Goal: Task Accomplishment & Management: Complete application form

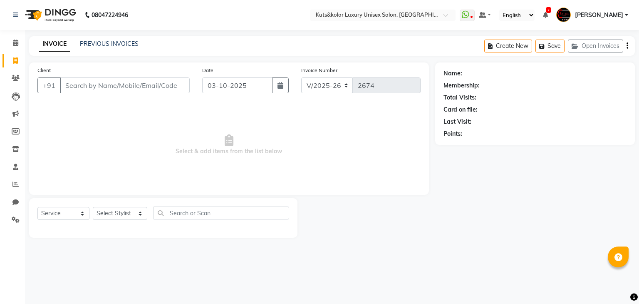
select select "4172"
select select "service"
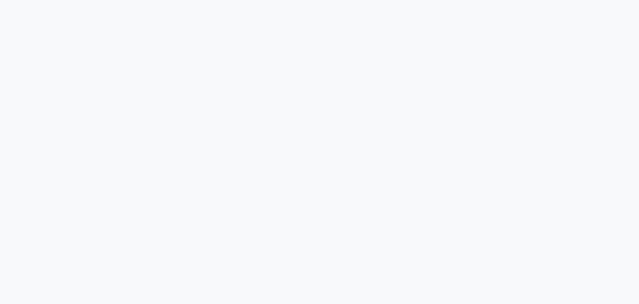
select select "service"
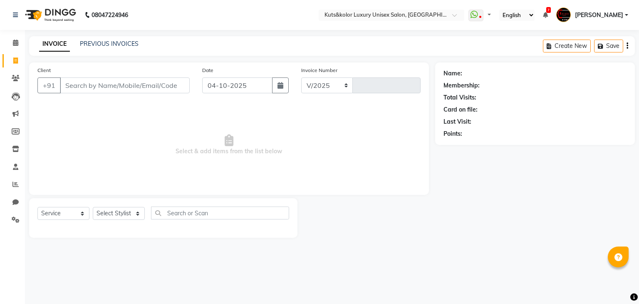
select select "4172"
type input "2679"
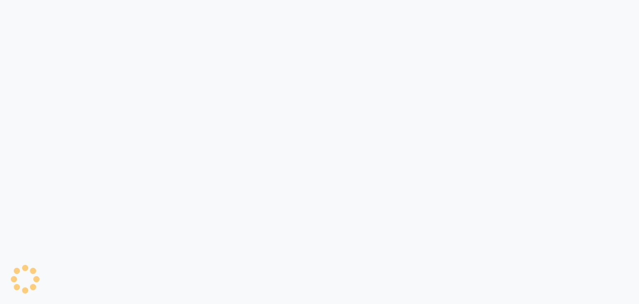
select select "service"
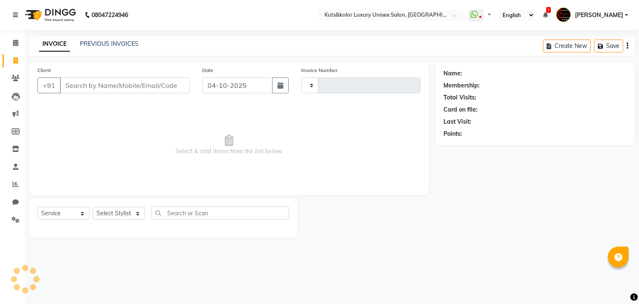
type input "2679"
select select "4172"
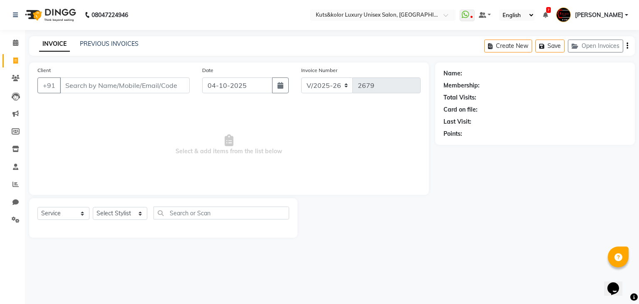
click at [120, 87] on input "Client" at bounding box center [125, 85] width 130 height 16
click at [173, 86] on input "Client" at bounding box center [125, 85] width 130 height 16
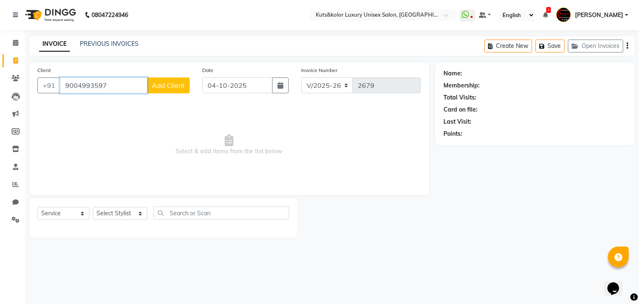
type input "9004993597"
click at [173, 86] on span "Add Client" at bounding box center [168, 85] width 33 height 8
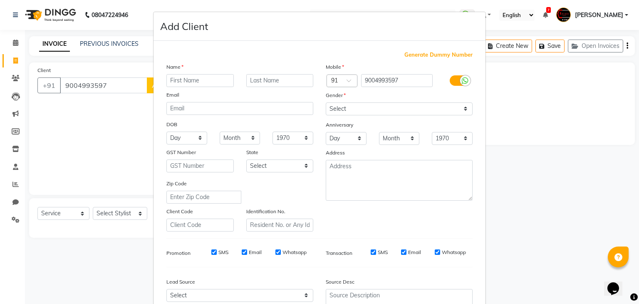
click at [195, 81] on input "text" at bounding box center [199, 80] width 67 height 13
type input "Fatima"
click at [353, 110] on select "Select [DEMOGRAPHIC_DATA] [DEMOGRAPHIC_DATA] Other Prefer Not To Say" at bounding box center [399, 108] width 147 height 13
select select "[DEMOGRAPHIC_DATA]"
click at [326, 103] on select "Select [DEMOGRAPHIC_DATA] [DEMOGRAPHIC_DATA] Other Prefer Not To Say" at bounding box center [399, 108] width 147 height 13
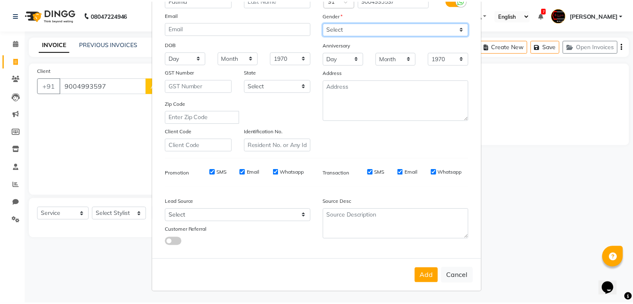
scroll to position [84, 0]
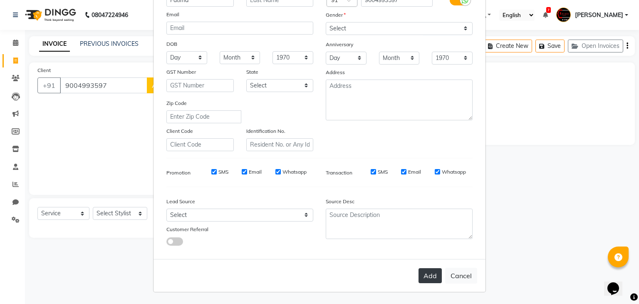
click at [423, 277] on button "Add" at bounding box center [429, 275] width 23 height 15
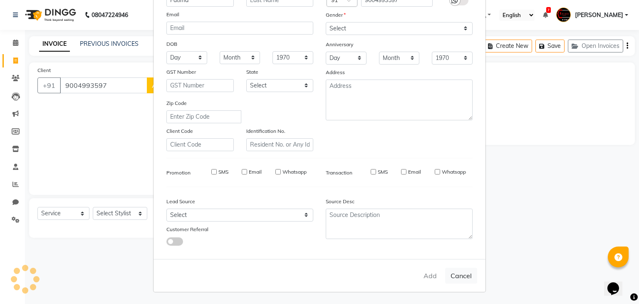
select select
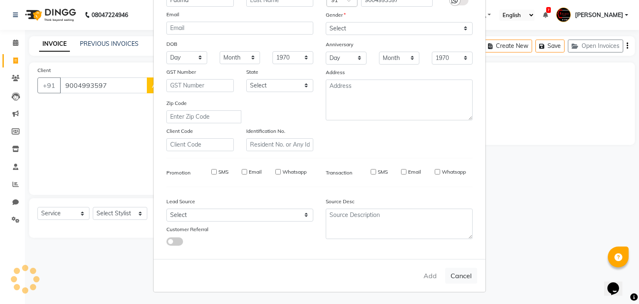
select select
checkbox input "false"
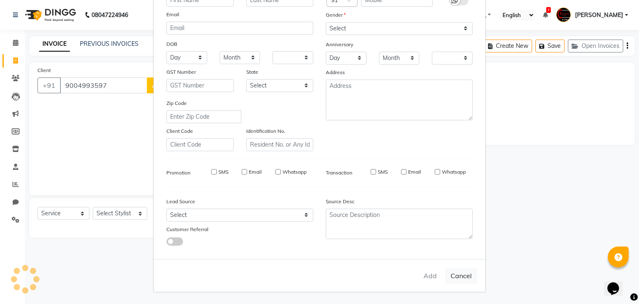
checkbox input "false"
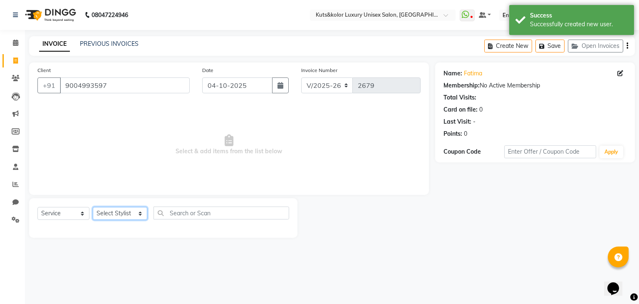
click at [109, 218] on select "Select Stylist [PERSON_NAME] [PERSON_NAME] [PERSON_NAME] [PERSON_NAME] [PERSON_…" at bounding box center [120, 213] width 54 height 13
select select "75468"
click at [93, 207] on select "Select Stylist [PERSON_NAME] [PERSON_NAME] [PERSON_NAME] [PERSON_NAME] [PERSON_…" at bounding box center [120, 213] width 54 height 13
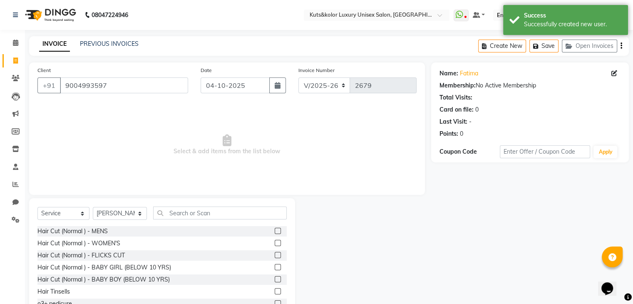
drag, startPoint x: 274, startPoint y: 230, endPoint x: 269, endPoint y: 231, distance: 5.9
click at [274, 231] on div at bounding box center [280, 231] width 12 height 10
click at [274, 231] on label at bounding box center [277, 230] width 6 height 6
click at [274, 231] on input "checkbox" at bounding box center [276, 230] width 5 height 5
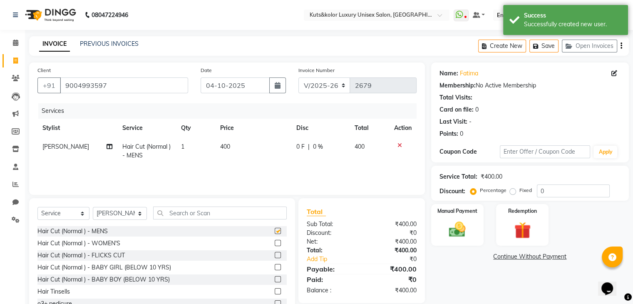
checkbox input "false"
click at [298, 146] on span "0 F" at bounding box center [300, 146] width 8 height 9
select select "75468"
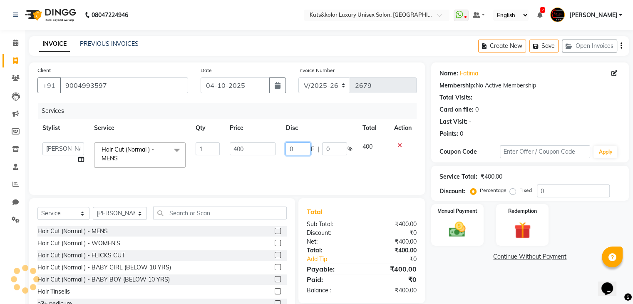
click at [300, 149] on input "0" at bounding box center [297, 148] width 25 height 13
type input "50"
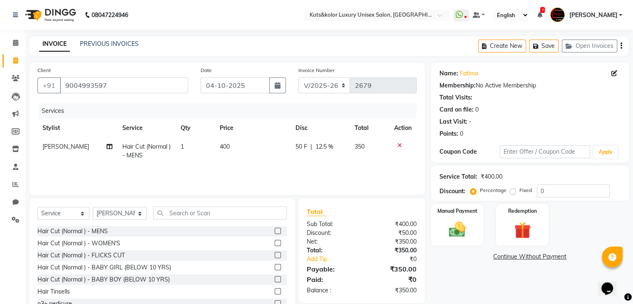
click at [243, 171] on div "Services Stylist Service Qty Price Disc Total Action Arif Hair Cut (Normal ) - …" at bounding box center [226, 144] width 379 height 83
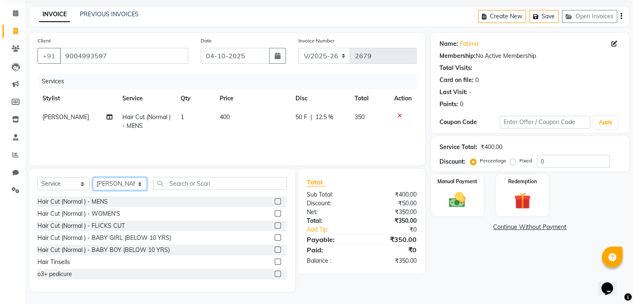
click at [110, 182] on select "Select Stylist [PERSON_NAME] [PERSON_NAME] [PERSON_NAME] [PERSON_NAME] [PERSON_…" at bounding box center [120, 183] width 54 height 13
select select "22561"
click at [93, 177] on select "Select Stylist [PERSON_NAME] [PERSON_NAME] [PERSON_NAME] [PERSON_NAME] [PERSON_…" at bounding box center [120, 183] width 54 height 13
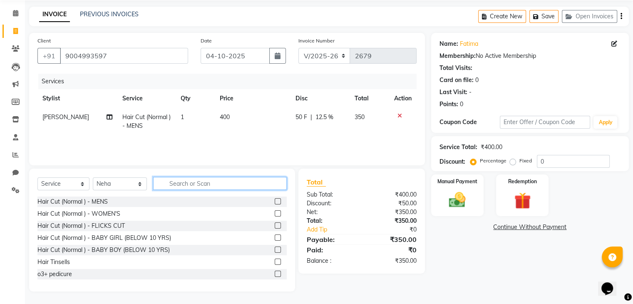
click at [185, 180] on input "text" at bounding box center [219, 183] width 133 height 13
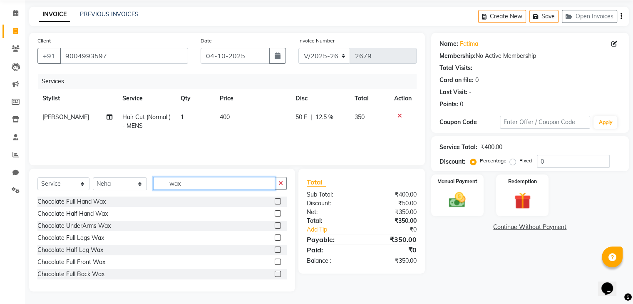
type input "wax"
click at [274, 202] on label at bounding box center [277, 201] width 6 height 6
click at [274, 202] on input "checkbox" at bounding box center [276, 201] width 5 height 5
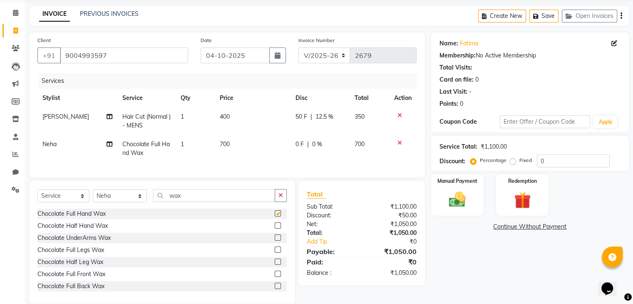
checkbox input "false"
click at [274, 264] on label at bounding box center [277, 261] width 6 height 6
click at [274, 264] on input "checkbox" at bounding box center [276, 261] width 5 height 5
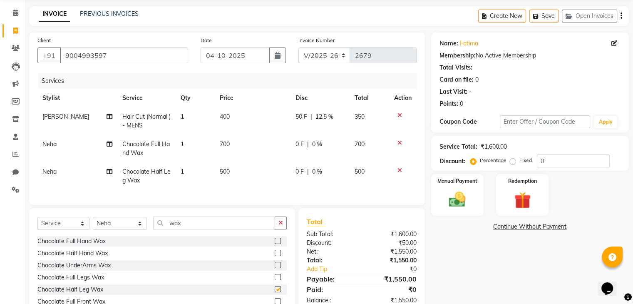
checkbox input "false"
click at [279, 225] on icon "button" at bounding box center [280, 223] width 5 height 6
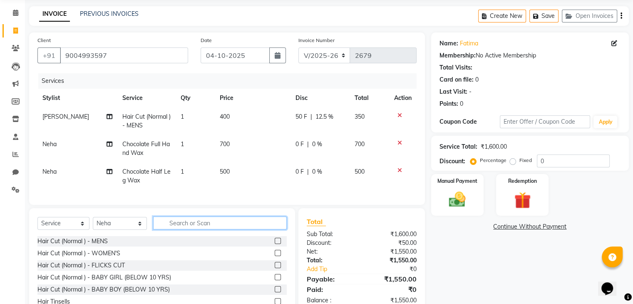
click at [213, 229] on input "text" at bounding box center [219, 222] width 133 height 13
type input "under"
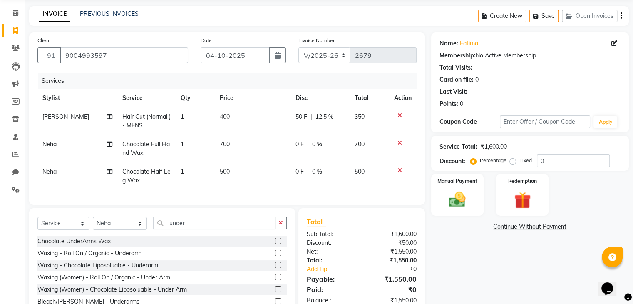
click at [277, 244] on label at bounding box center [277, 240] width 6 height 6
click at [277, 244] on input "checkbox" at bounding box center [276, 240] width 5 height 5
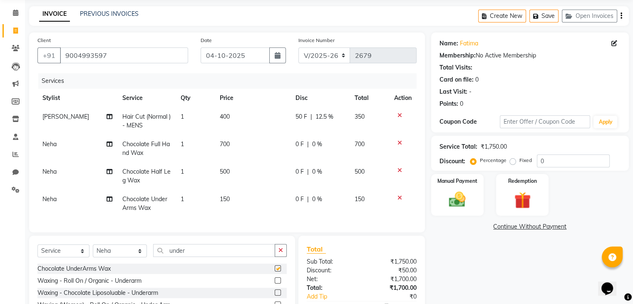
checkbox input "false"
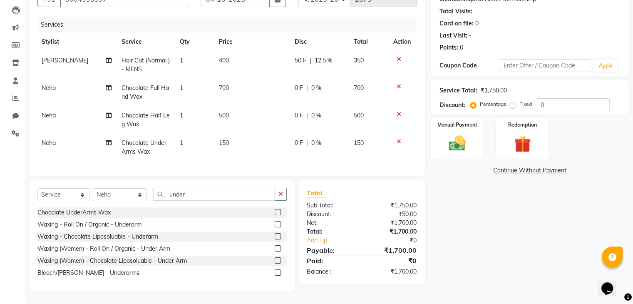
scroll to position [93, 0]
click at [220, 111] on span "500" at bounding box center [224, 114] width 10 height 7
select select "22561"
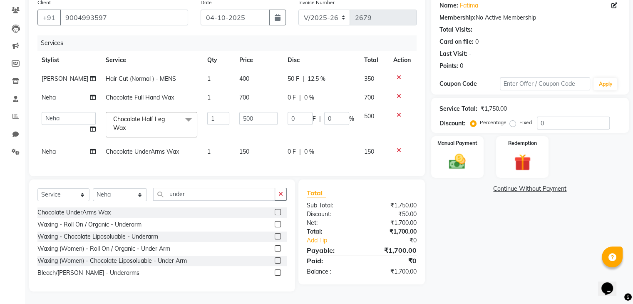
scroll to position [74, 0]
click at [239, 112] on input "500" at bounding box center [258, 118] width 38 height 13
type input "400"
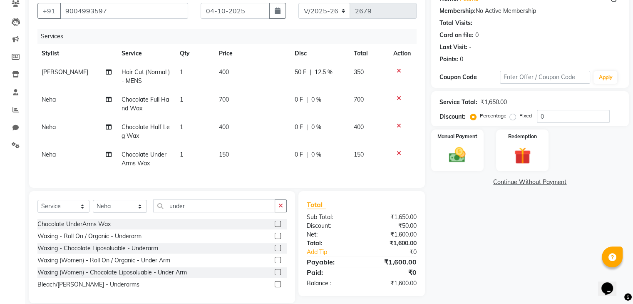
click at [231, 92] on td "700" at bounding box center [252, 103] width 76 height 27
select select "22561"
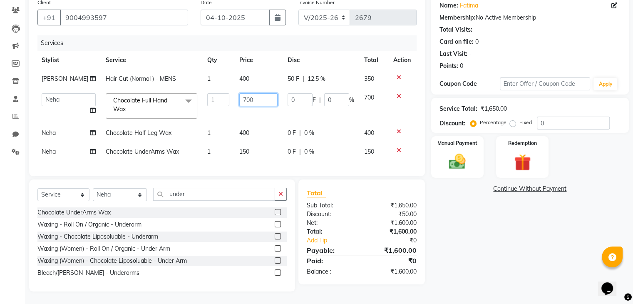
click at [239, 94] on input "700" at bounding box center [258, 99] width 38 height 13
type input "600"
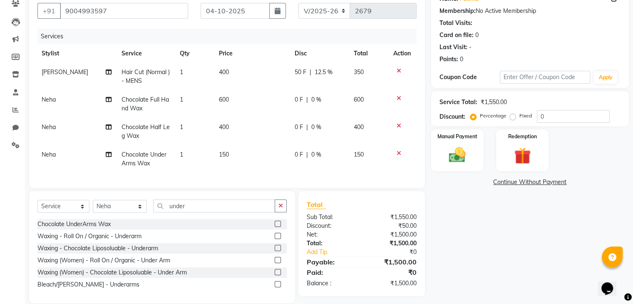
click at [268, 111] on td "600" at bounding box center [252, 103] width 76 height 27
select select "22561"
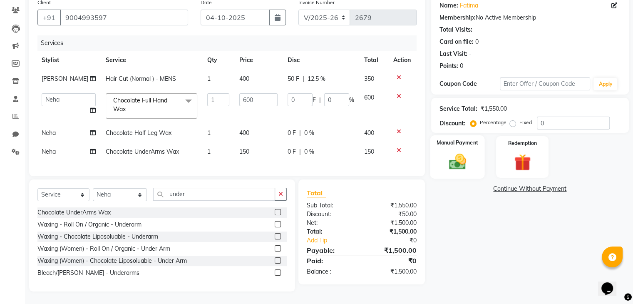
click at [459, 157] on img at bounding box center [457, 162] width 28 height 20
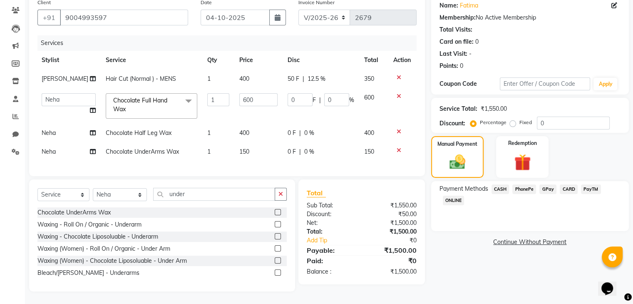
click at [504, 184] on span "CASH" at bounding box center [500, 189] width 18 height 10
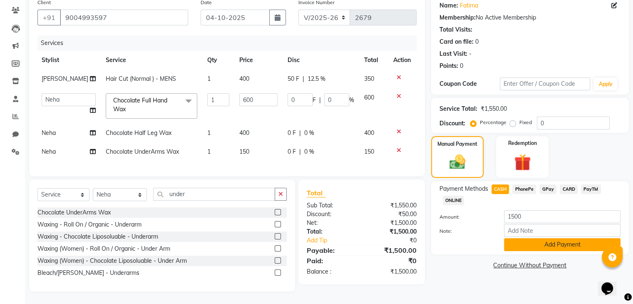
click at [569, 241] on button "Add Payment" at bounding box center [562, 244] width 116 height 13
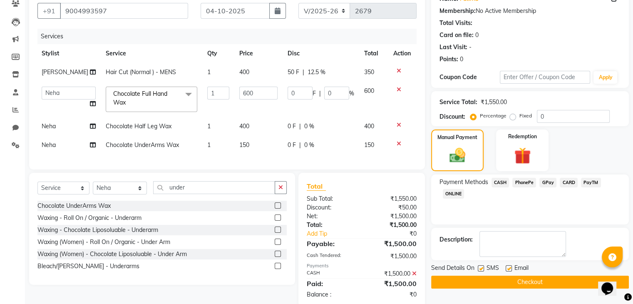
scroll to position [96, 0]
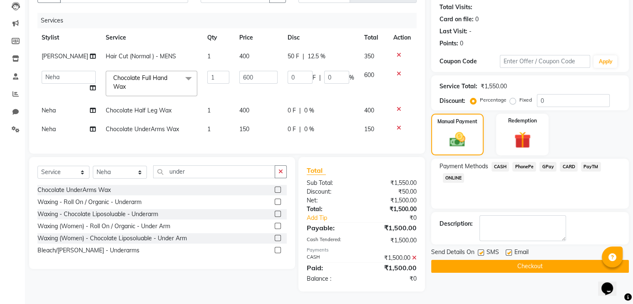
click at [509, 249] on label at bounding box center [508, 252] width 6 height 6
click at [509, 250] on input "checkbox" at bounding box center [507, 252] width 5 height 5
checkbox input "false"
click at [521, 259] on button "Checkout" at bounding box center [530, 265] width 198 height 13
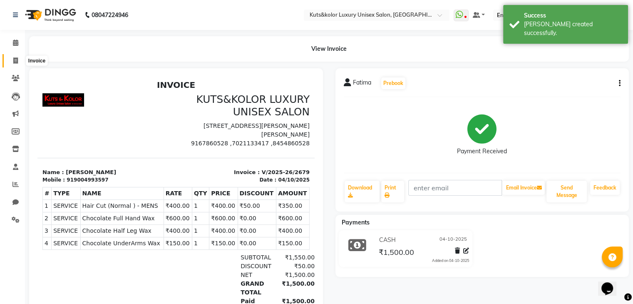
click at [17, 60] on icon at bounding box center [15, 60] width 5 height 6
select select "service"
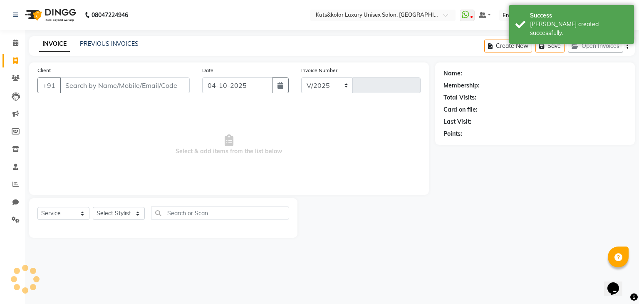
select select "4172"
type input "2680"
click at [82, 85] on input "Client" at bounding box center [125, 85] width 130 height 16
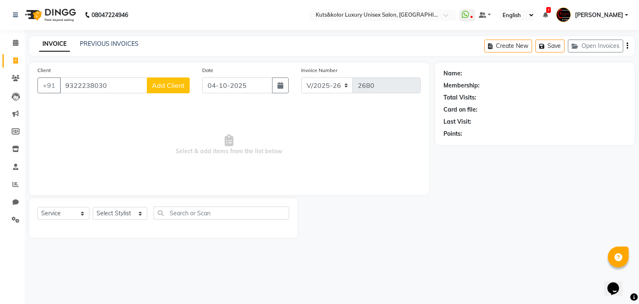
type input "9322238030"
click at [175, 85] on span "Add Client" at bounding box center [168, 85] width 33 height 8
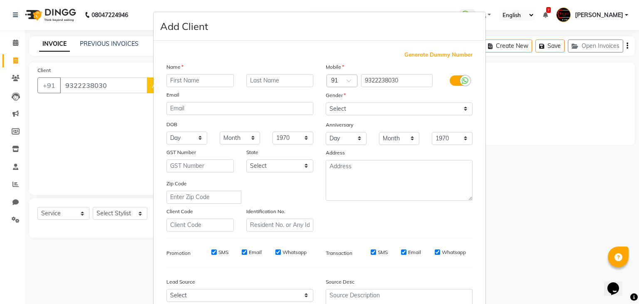
click at [206, 85] on input "text" at bounding box center [199, 80] width 67 height 13
type input "[PERSON_NAME]"
click at [354, 109] on select "Select [DEMOGRAPHIC_DATA] [DEMOGRAPHIC_DATA] Other Prefer Not To Say" at bounding box center [399, 108] width 147 height 13
select select "[DEMOGRAPHIC_DATA]"
click at [326, 103] on select "Select [DEMOGRAPHIC_DATA] [DEMOGRAPHIC_DATA] Other Prefer Not To Say" at bounding box center [399, 108] width 147 height 13
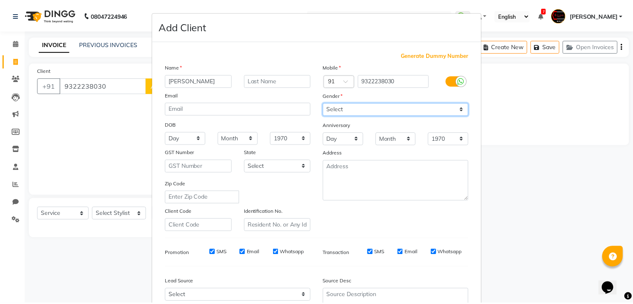
scroll to position [84, 0]
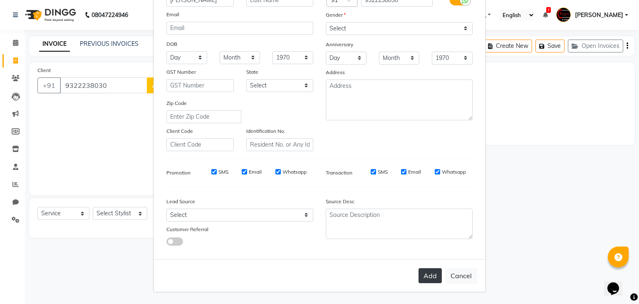
click at [423, 277] on button "Add" at bounding box center [429, 275] width 23 height 15
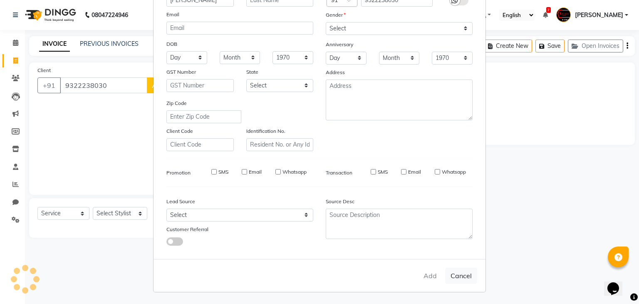
select select
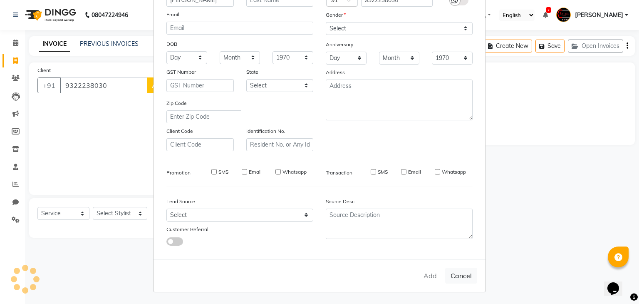
select select
checkbox input "false"
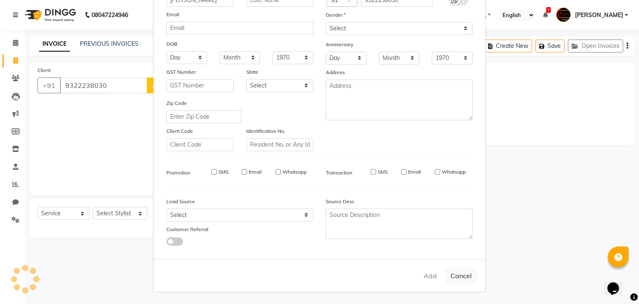
checkbox input "false"
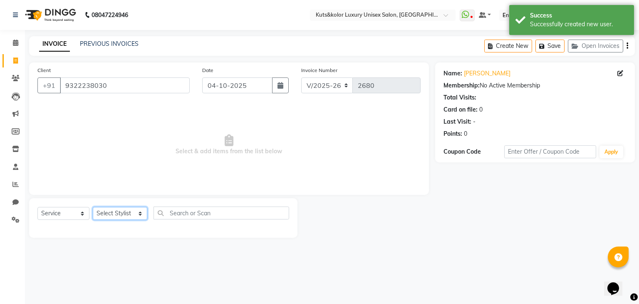
click at [125, 216] on select "Select Stylist [PERSON_NAME] [PERSON_NAME] [PERSON_NAME] [PERSON_NAME] [PERSON_…" at bounding box center [120, 213] width 54 height 13
select select "22561"
click at [93, 207] on select "Select Stylist [PERSON_NAME] [PERSON_NAME] [PERSON_NAME] [PERSON_NAME] [PERSON_…" at bounding box center [120, 213] width 54 height 13
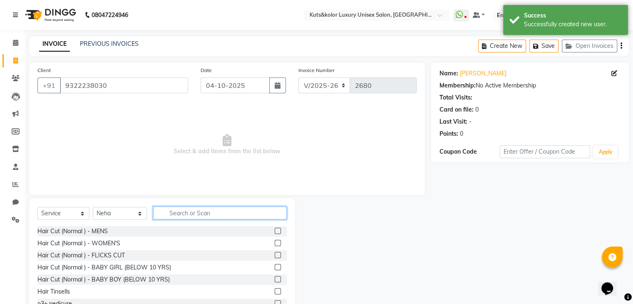
click at [178, 214] on input "text" at bounding box center [219, 212] width 133 height 13
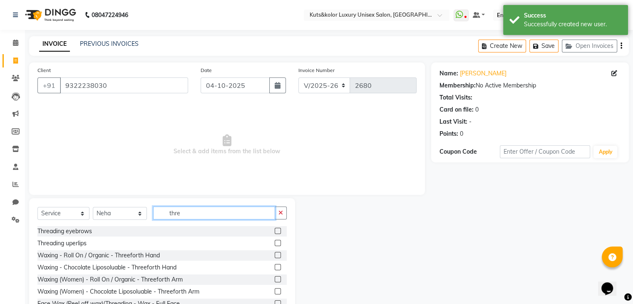
type input "thre"
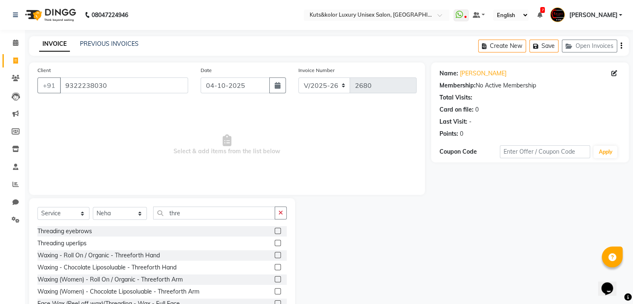
click at [274, 230] on label at bounding box center [277, 230] width 6 height 6
click at [274, 230] on input "checkbox" at bounding box center [276, 230] width 5 height 5
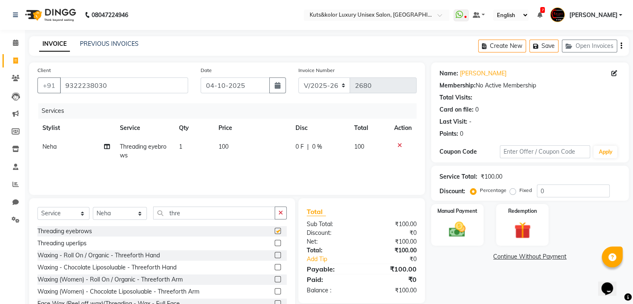
checkbox input "false"
click at [298, 145] on span "0 F" at bounding box center [299, 146] width 8 height 9
select select "22561"
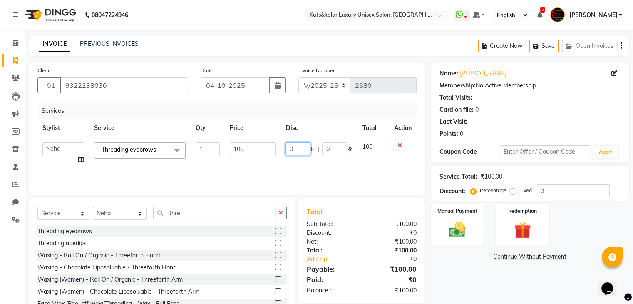
click at [298, 147] on input "0" at bounding box center [297, 148] width 25 height 13
type input "20"
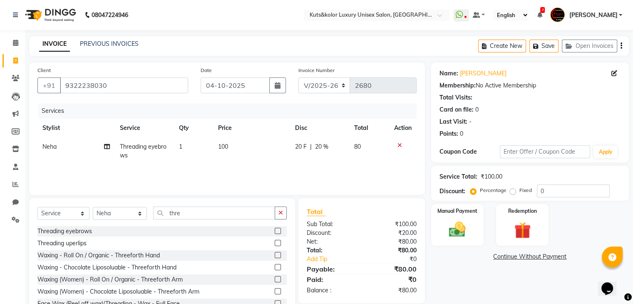
click at [334, 162] on td "20 F | 20 %" at bounding box center [319, 150] width 59 height 27
select select "22561"
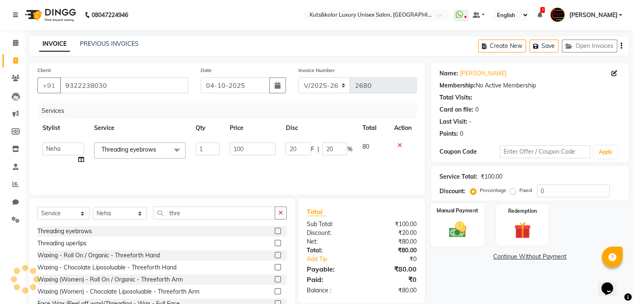
click at [458, 224] on img at bounding box center [457, 230] width 28 height 20
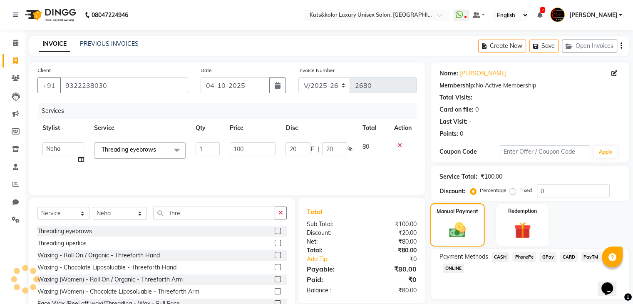
scroll to position [30, 0]
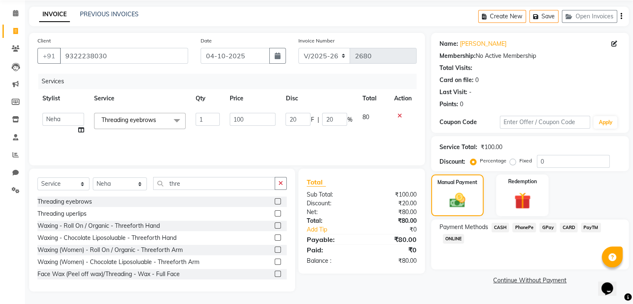
click at [503, 229] on span "CASH" at bounding box center [500, 227] width 18 height 10
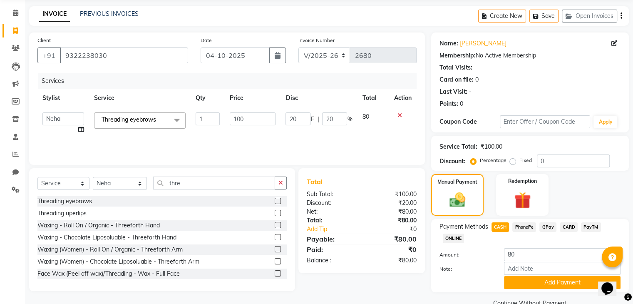
scroll to position [49, 0]
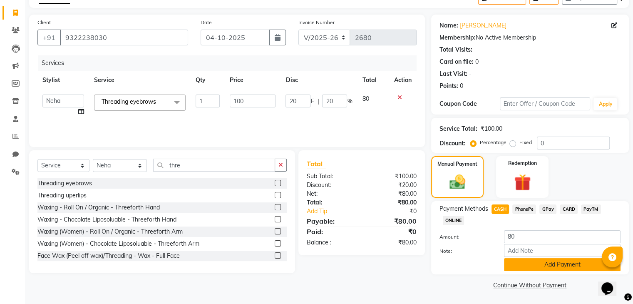
click at [546, 265] on button "Add Payment" at bounding box center [562, 264] width 116 height 13
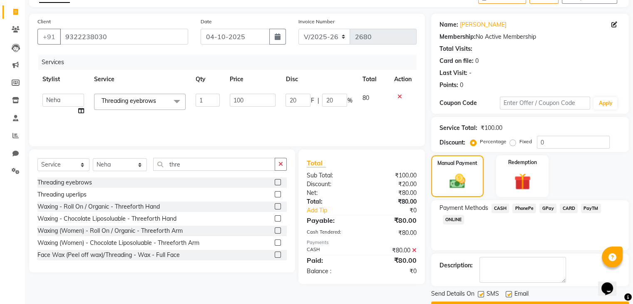
scroll to position [71, 0]
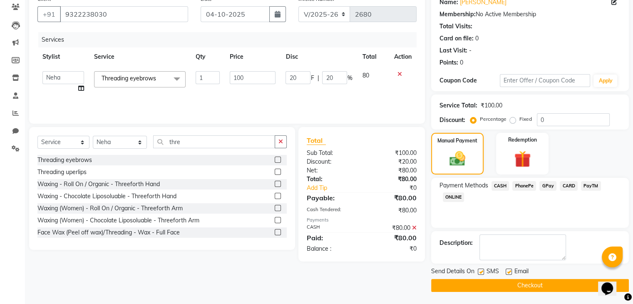
click at [509, 270] on label at bounding box center [508, 271] width 6 height 6
click at [509, 270] on input "checkbox" at bounding box center [507, 271] width 5 height 5
checkbox input "false"
click at [522, 280] on button "Checkout" at bounding box center [530, 285] width 198 height 13
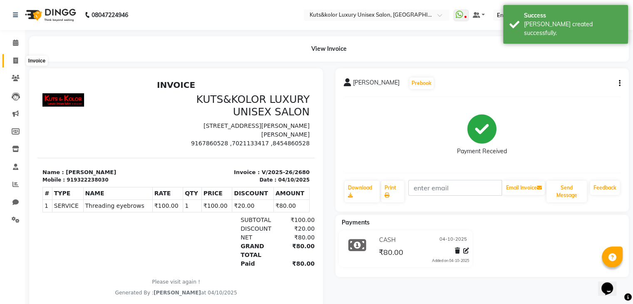
click at [15, 63] on icon at bounding box center [15, 60] width 5 height 6
select select "service"
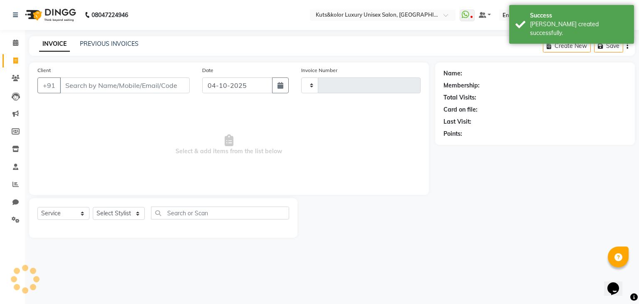
type input "2681"
select select "4172"
